Goal: Navigation & Orientation: Find specific page/section

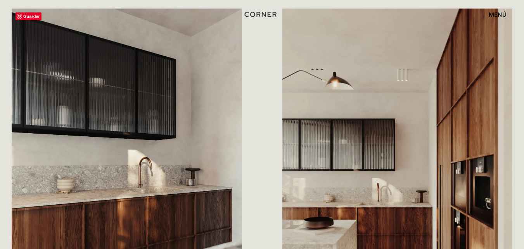
scroll to position [855, 0]
click at [501, 12] on font "menú" at bounding box center [498, 14] width 18 height 8
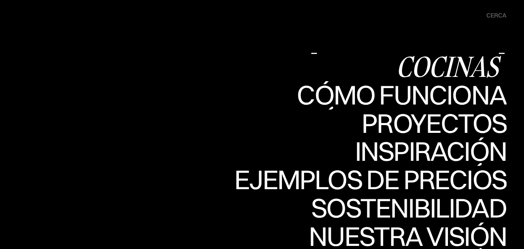
click at [405, 65] on font "Cocinas [PERSON_NAME]" at bounding box center [405, 79] width 188 height 65
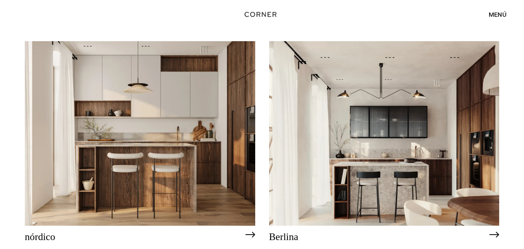
scroll to position [83, 0]
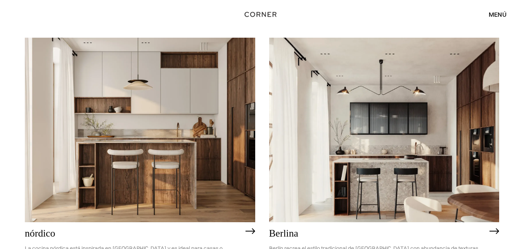
click at [370, 155] on img at bounding box center [384, 130] width 230 height 184
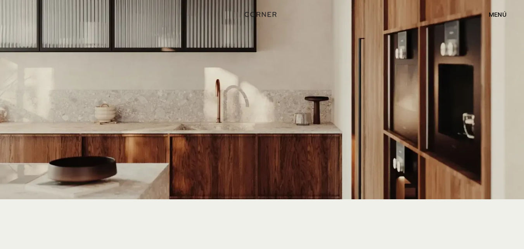
scroll to position [1661, 0]
